Goal: Information Seeking & Learning: Stay updated

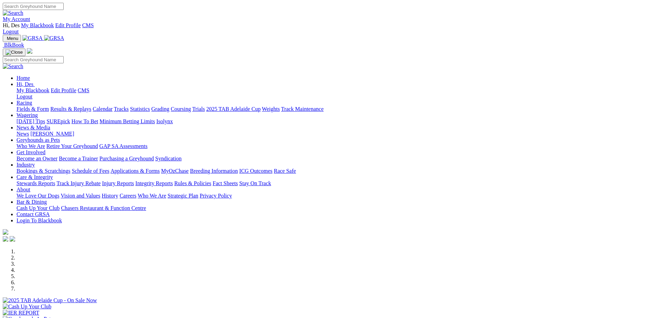
click at [113, 106] on link "Calendar" at bounding box center [103, 109] width 20 height 6
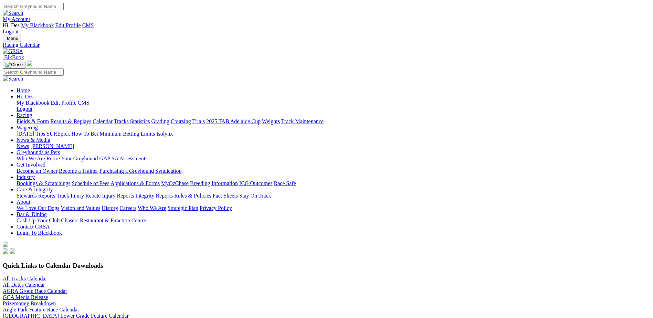
click at [45, 282] on link "All Dates Calendar" at bounding box center [24, 285] width 42 height 6
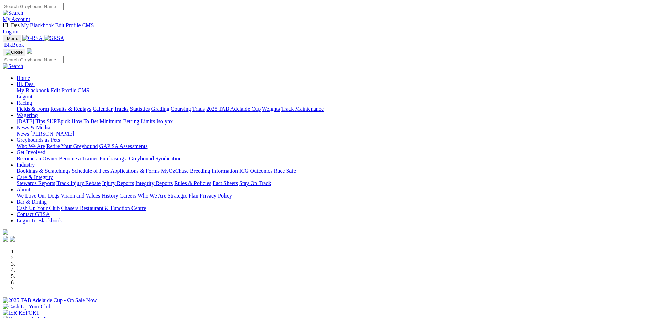
click at [55, 180] on link "Stewards Reports" at bounding box center [36, 183] width 39 height 6
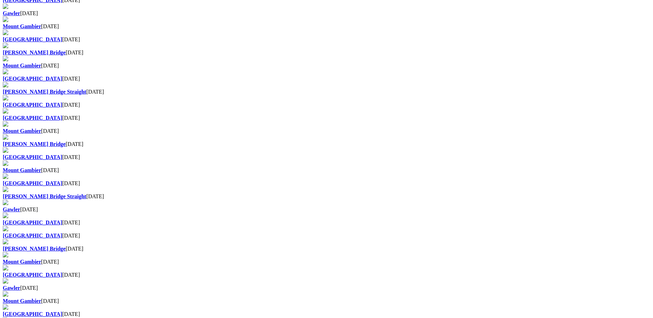
scroll to position [310, 0]
